Goal: Information Seeking & Learning: Learn about a topic

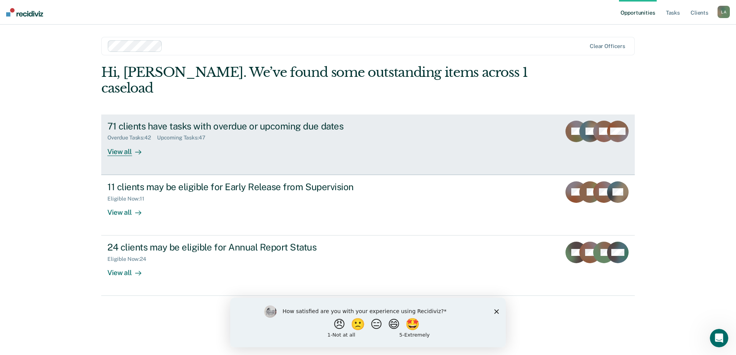
click at [112, 141] on div "View all" at bounding box center [128, 148] width 43 height 15
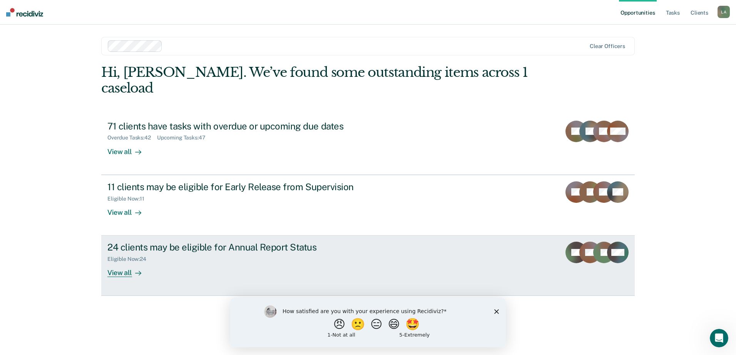
click at [121, 263] on div "View all" at bounding box center [128, 270] width 43 height 15
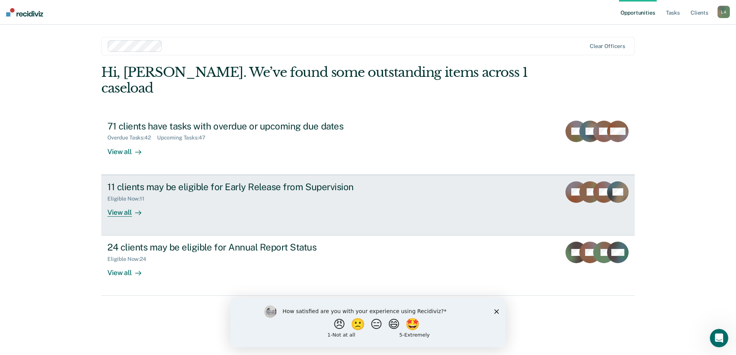
click at [112, 202] on div "View all" at bounding box center [128, 209] width 43 height 15
